Goal: Find specific page/section: Find specific page/section

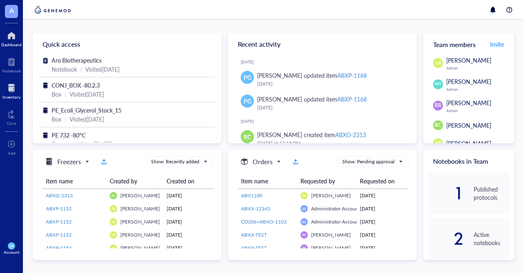
click at [11, 91] on div at bounding box center [11, 87] width 18 height 13
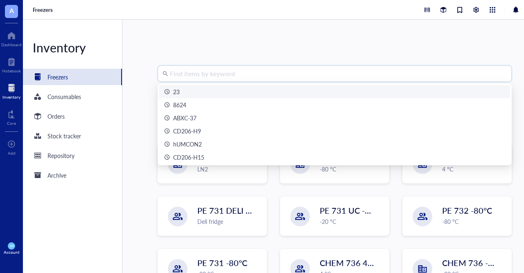
click at [219, 70] on input "search" at bounding box center [338, 74] width 337 height 16
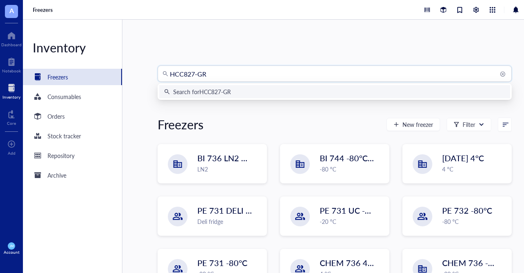
type input "HCC827-GR5"
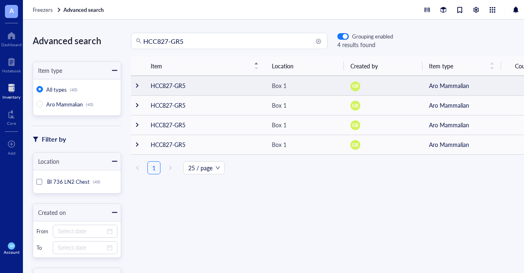
click at [137, 84] on div at bounding box center [137, 86] width 6 height 6
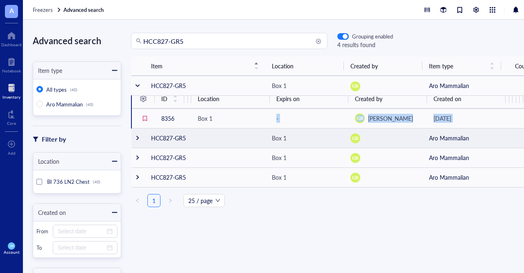
drag, startPoint x: 212, startPoint y: 120, endPoint x: 136, endPoint y: 138, distance: 78.8
click at [136, 138] on tbody "HCC827-GR5 Box 1 GB Aro Mammalian 1 ID Volume Concentration Location Expirs on …" at bounding box center [334, 131] width 406 height 111
click at [137, 138] on div at bounding box center [138, 138] width 6 height 6
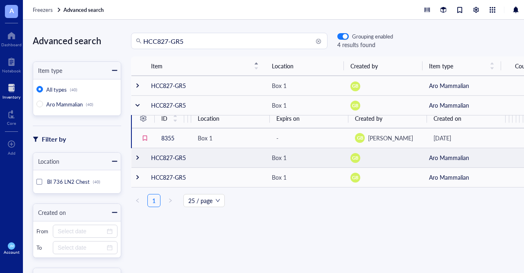
click at [139, 159] on div at bounding box center [138, 158] width 6 height 6
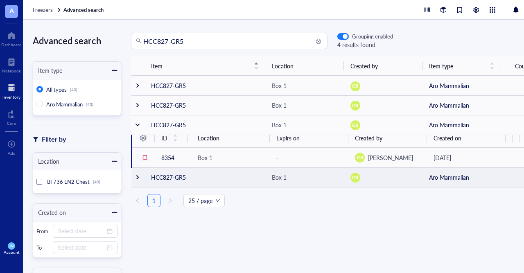
click at [135, 181] on td at bounding box center [137, 177] width 13 height 20
